Goal: Find contact information: Find contact information

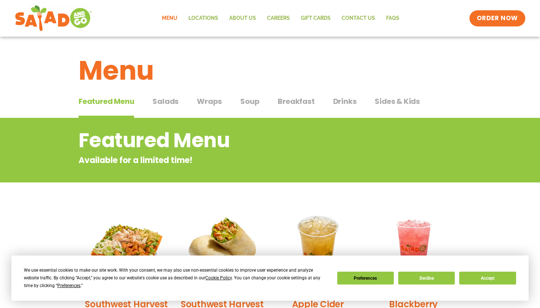
scroll to position [0, 0]
click at [213, 98] on span "Wraps" at bounding box center [209, 101] width 25 height 11
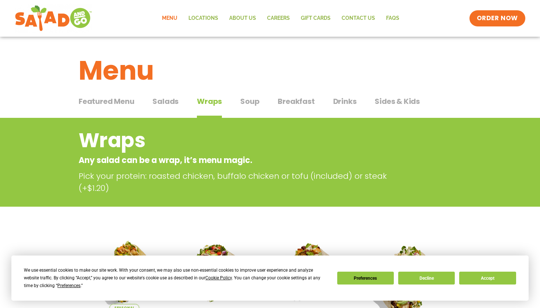
click at [244, 96] on span "Soup" at bounding box center [249, 101] width 19 height 11
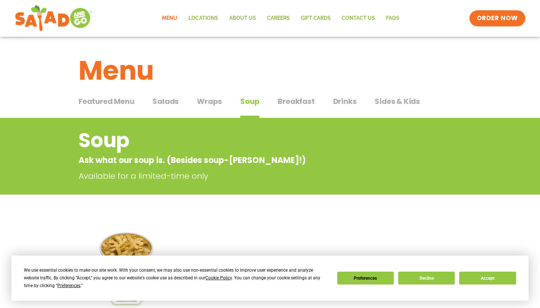
click at [208, 99] on span "Wraps" at bounding box center [209, 101] width 25 height 11
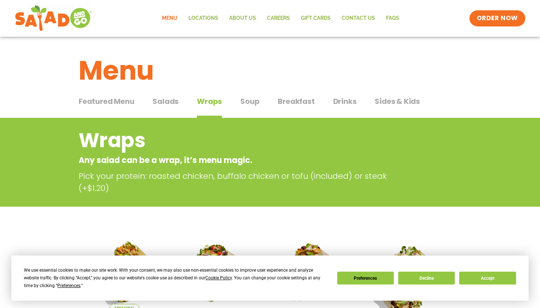
click at [174, 99] on span "Salads" at bounding box center [165, 101] width 26 height 11
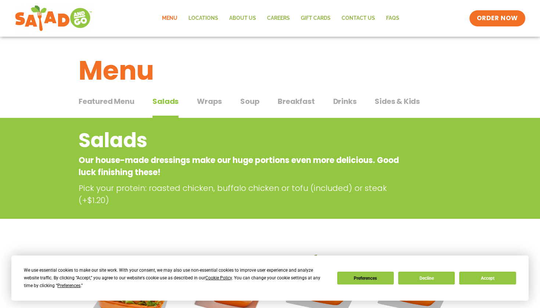
scroll to position [0, 0]
click at [200, 97] on span "Wraps" at bounding box center [209, 101] width 25 height 11
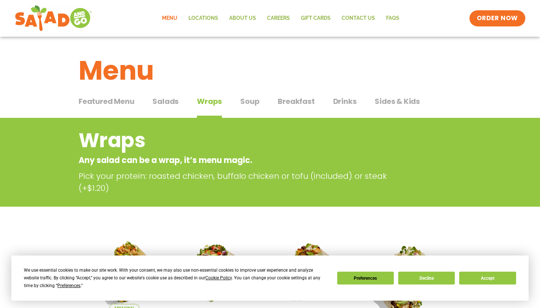
click at [247, 103] on span "Soup" at bounding box center [249, 101] width 19 height 11
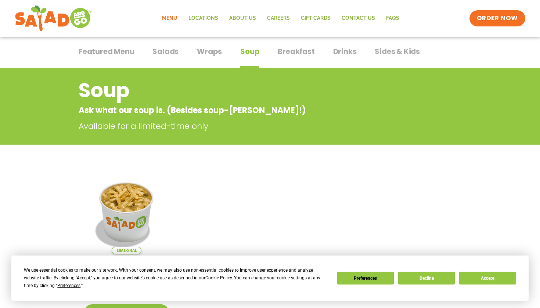
scroll to position [11, 0]
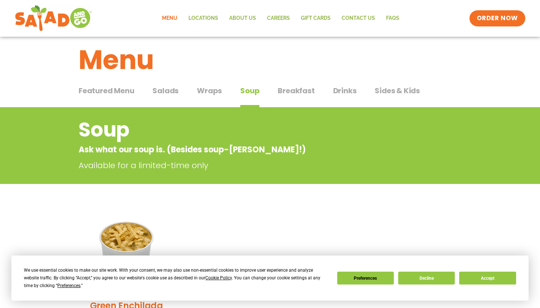
click at [220, 91] on span "Wraps" at bounding box center [209, 90] width 25 height 11
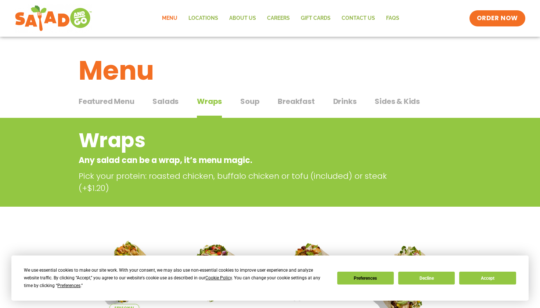
click at [281, 103] on span "Breakfast" at bounding box center [296, 101] width 37 height 11
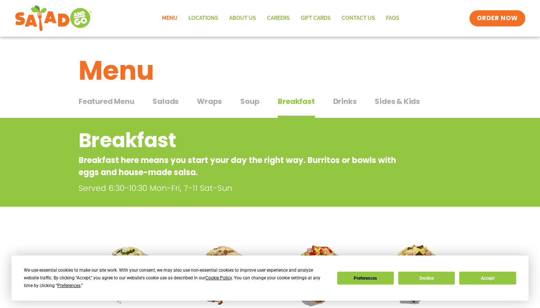
click at [327, 98] on div "Featured Menu Featured Menu Salads Salads Wraps Wraps Soup Soup Breakfast Break…" at bounding box center [270, 105] width 383 height 25
click at [339, 98] on span "Drinks" at bounding box center [345, 101] width 24 height 11
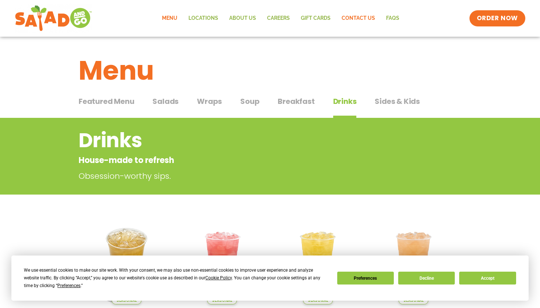
click at [342, 15] on link "Contact Us" at bounding box center [358, 18] width 44 height 17
